Goal: Information Seeking & Learning: Learn about a topic

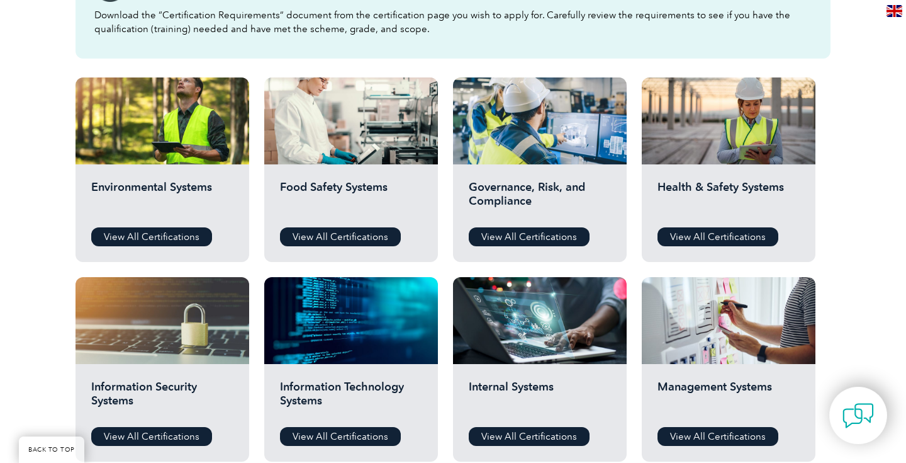
scroll to position [399, 0]
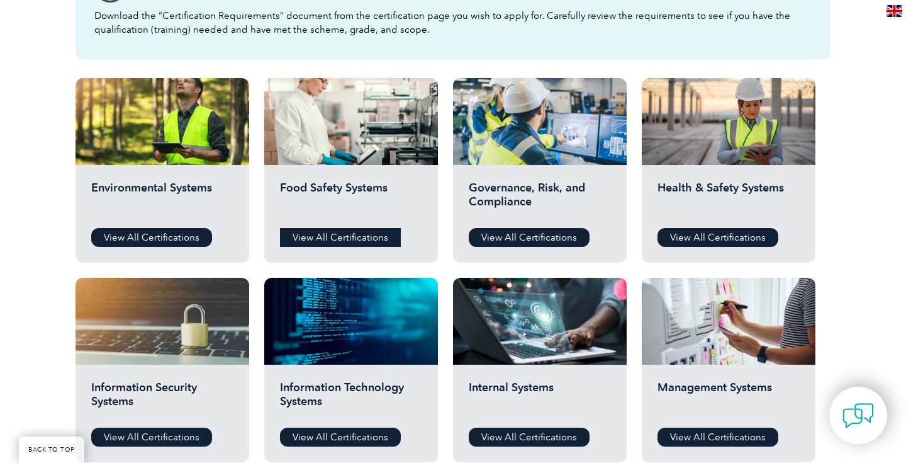
click at [322, 240] on link "View All Certifications" at bounding box center [340, 237] width 121 height 19
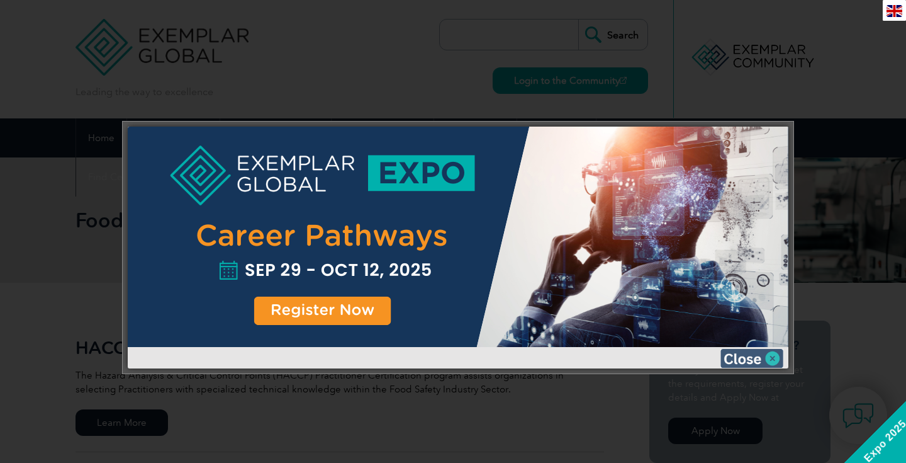
click at [773, 359] on img at bounding box center [752, 358] width 63 height 19
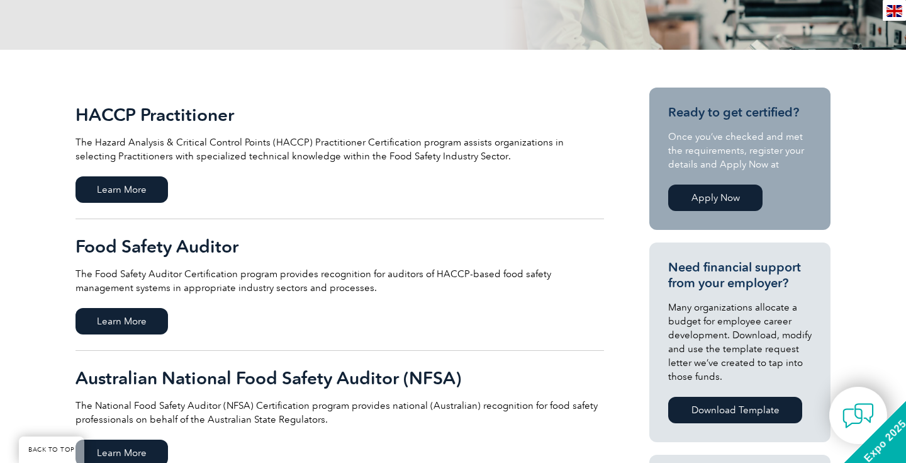
scroll to position [247, 0]
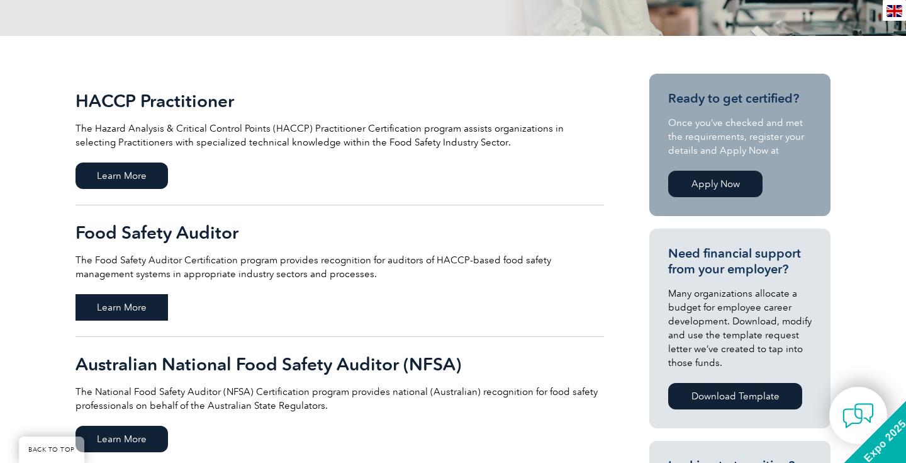
click at [127, 307] on span "Learn More" at bounding box center [122, 307] width 93 height 26
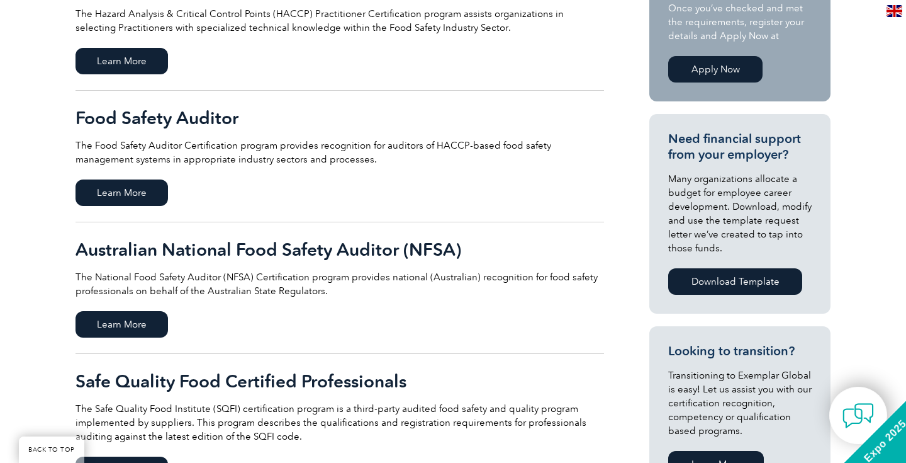
scroll to position [363, 0]
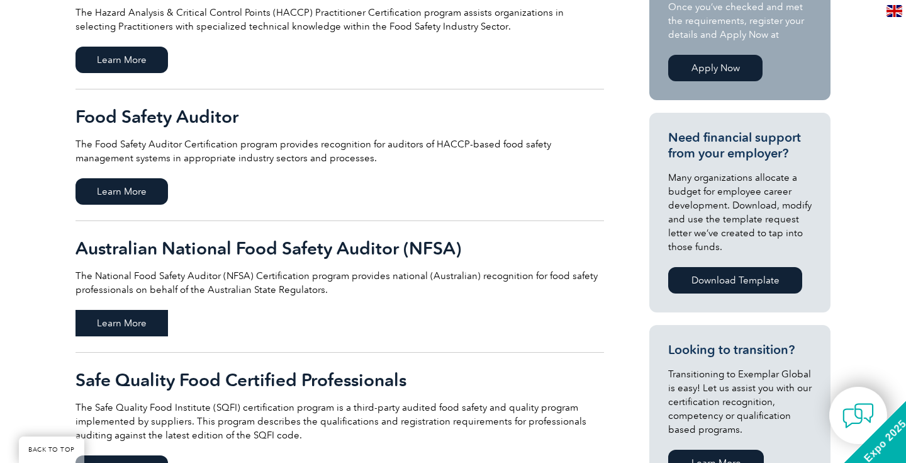
click at [142, 320] on span "Learn More" at bounding box center [122, 323] width 93 height 26
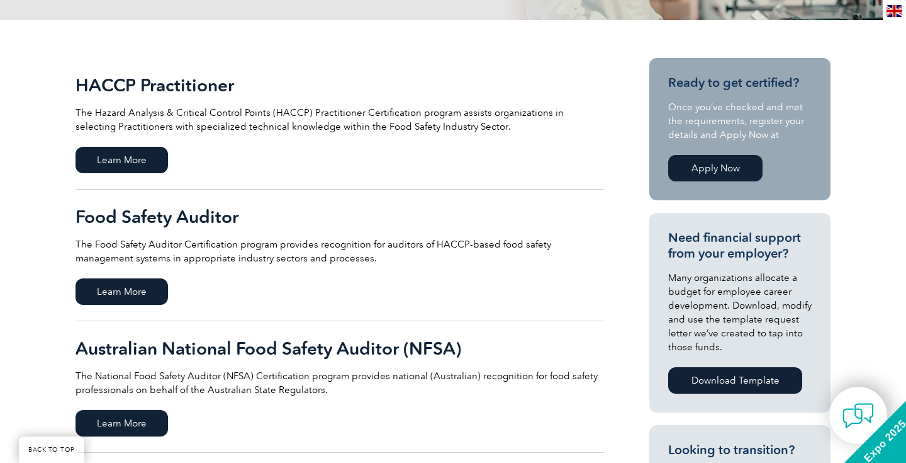
scroll to position [242, 0]
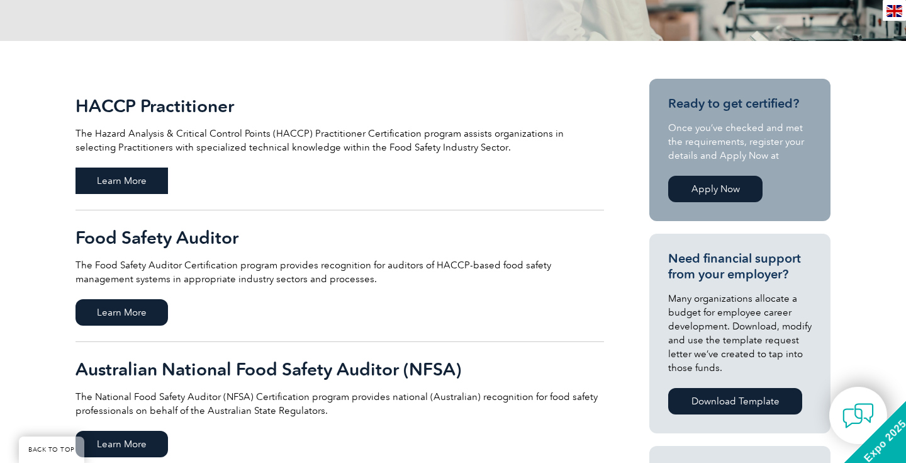
click at [138, 179] on span "Learn More" at bounding box center [122, 180] width 93 height 26
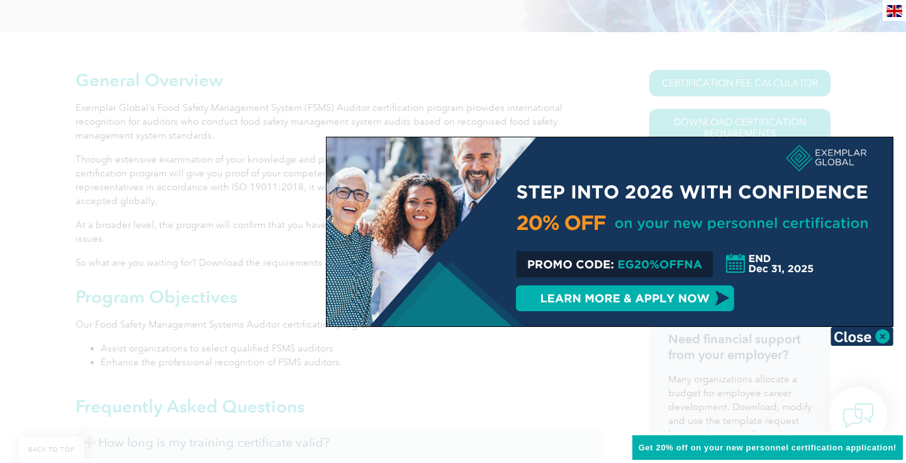
scroll to position [258, 0]
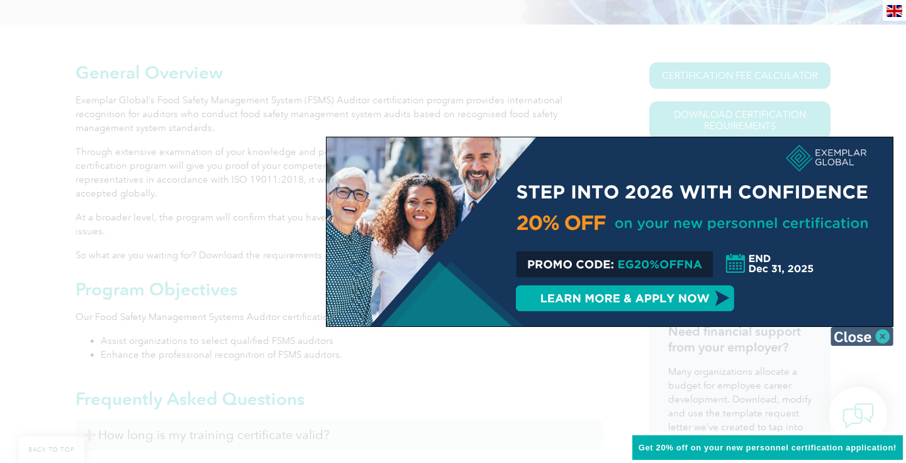
click at [881, 334] on img at bounding box center [862, 336] width 63 height 19
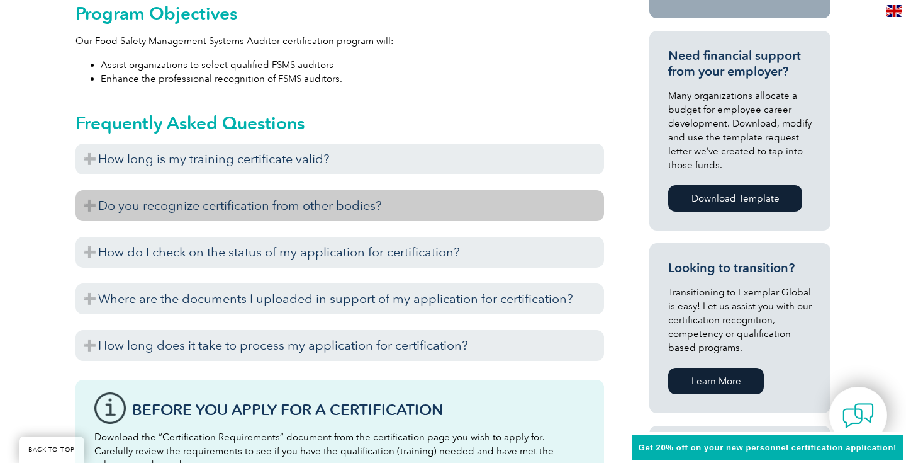
scroll to position [536, 0]
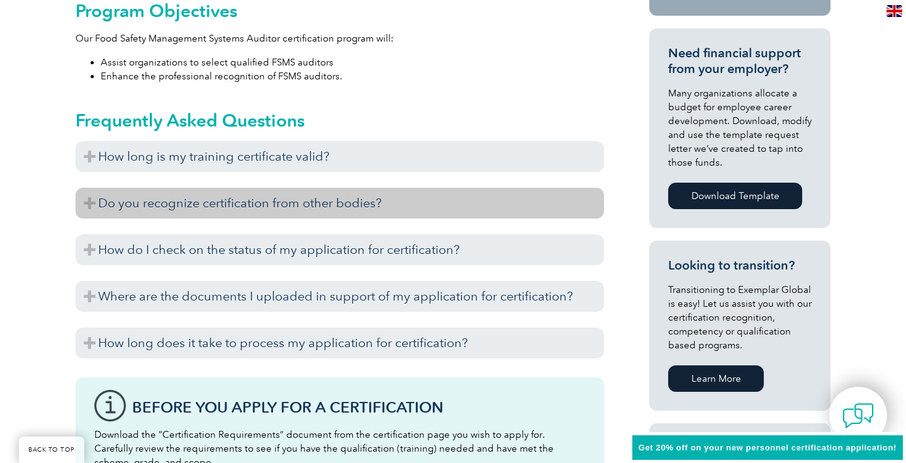
click at [91, 203] on h3 "Do you recognize certification from other bodies?" at bounding box center [340, 203] width 529 height 31
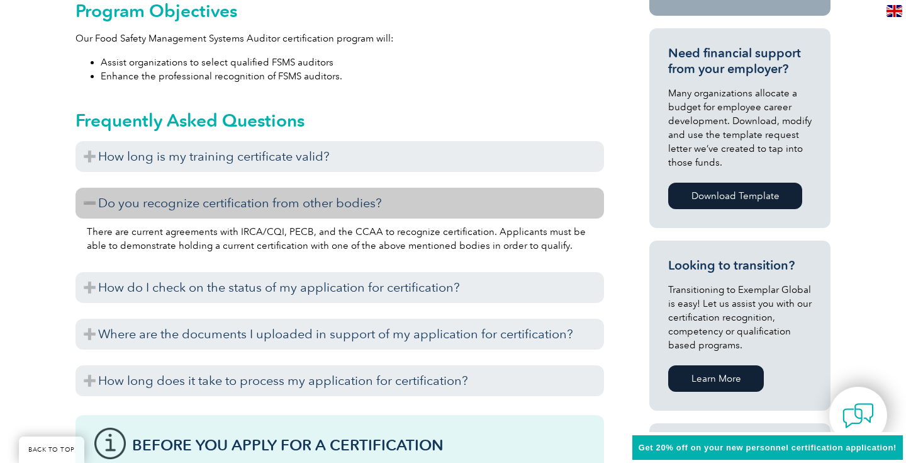
click at [91, 203] on h3 "Do you recognize certification from other bodies?" at bounding box center [340, 203] width 529 height 31
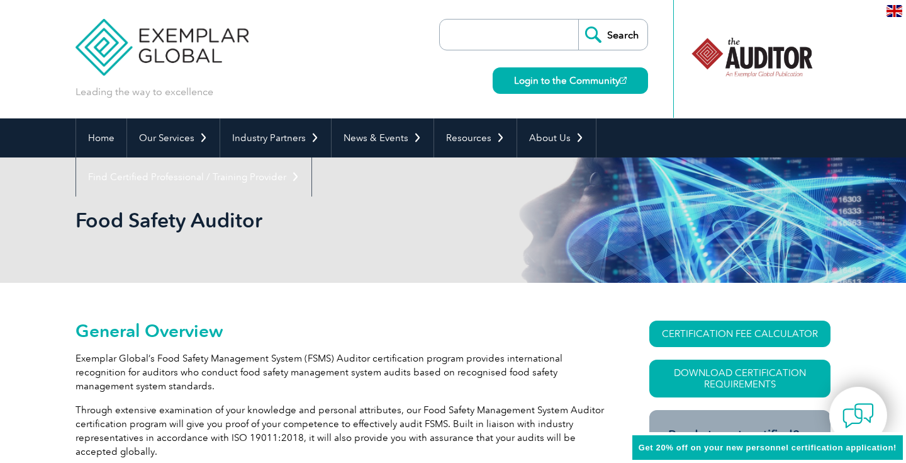
scroll to position [0, 0]
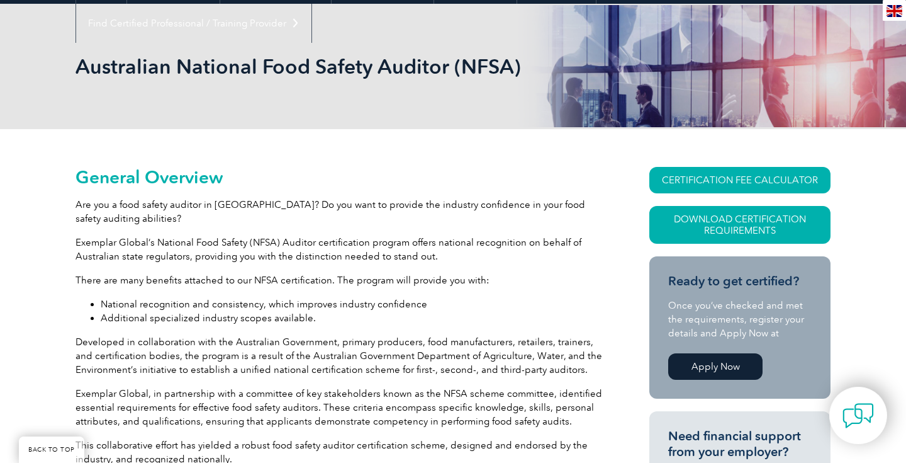
scroll to position [152, 0]
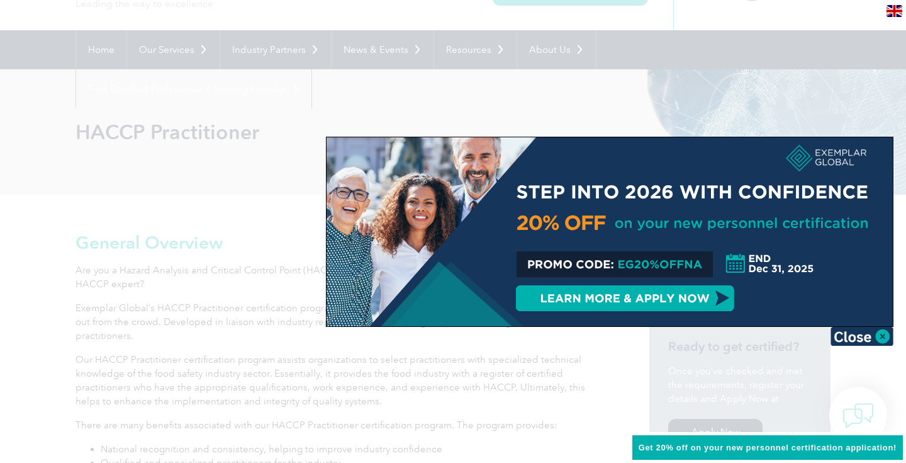
scroll to position [96, 0]
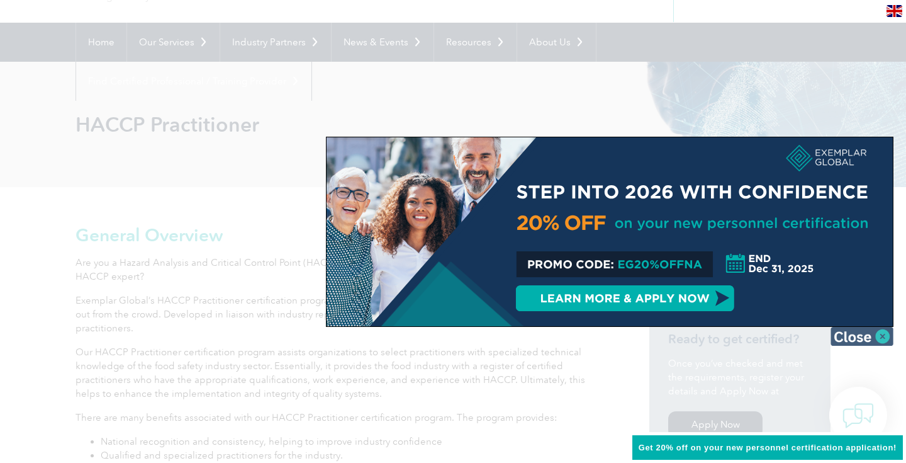
click at [882, 333] on img at bounding box center [862, 336] width 63 height 19
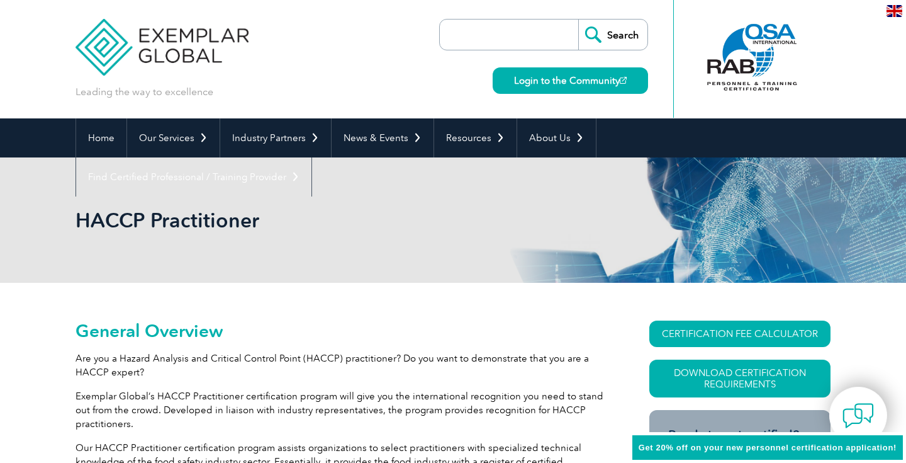
scroll to position [0, 0]
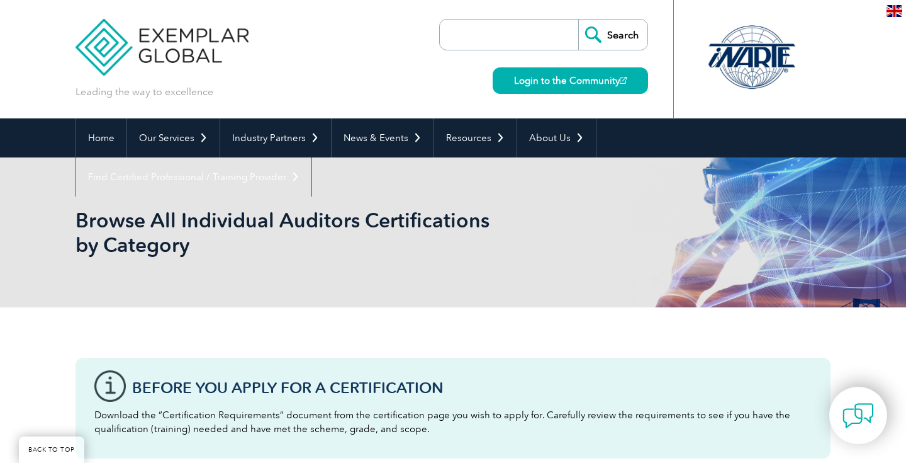
scroll to position [399, 0]
